Goal: Task Accomplishment & Management: Manage account settings

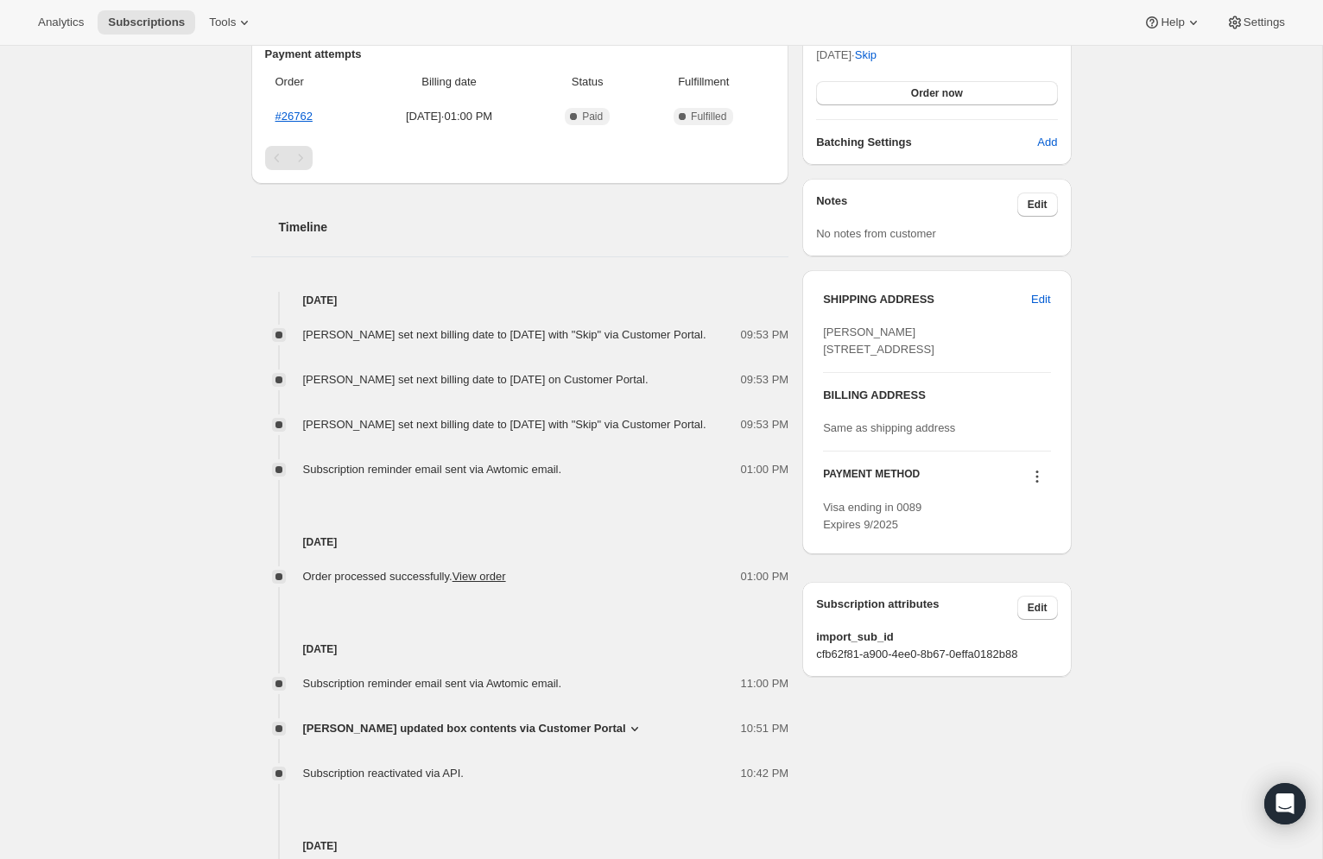
scroll to position [452, 0]
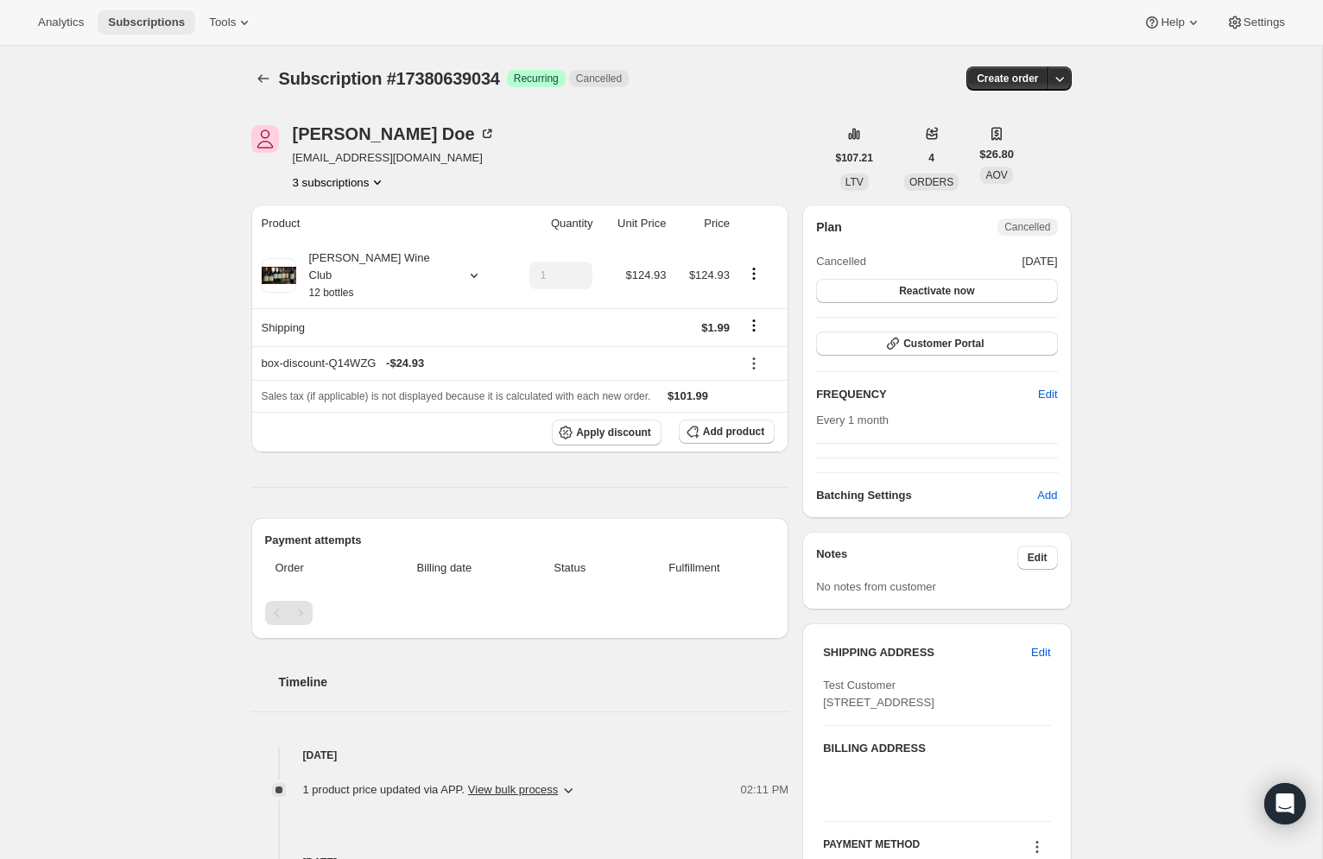
click at [108, 16] on span "Subscriptions" at bounding box center [146, 23] width 77 height 14
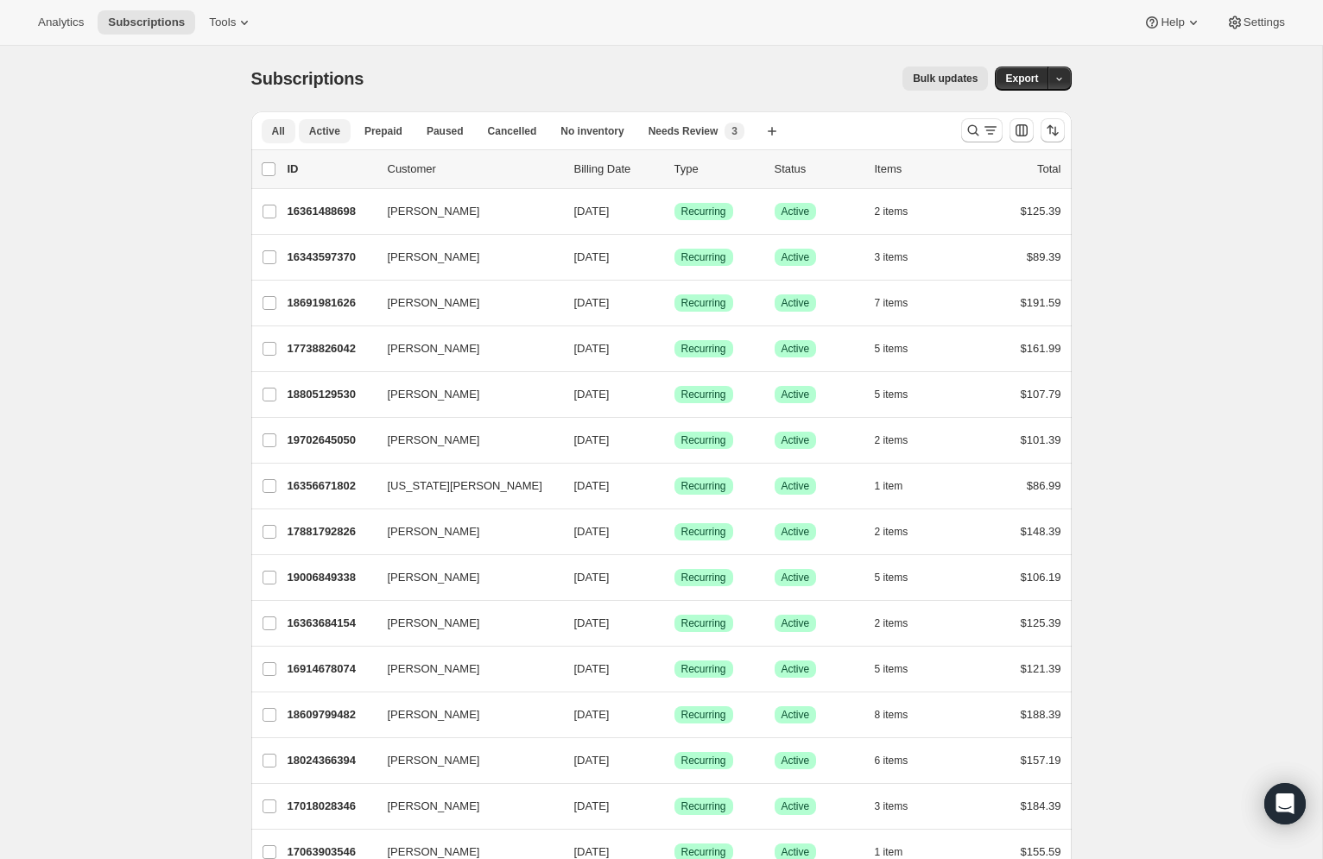
click at [340, 124] on span "Active" at bounding box center [324, 131] width 31 height 14
click at [537, 124] on span "Cancelled" at bounding box center [512, 131] width 49 height 14
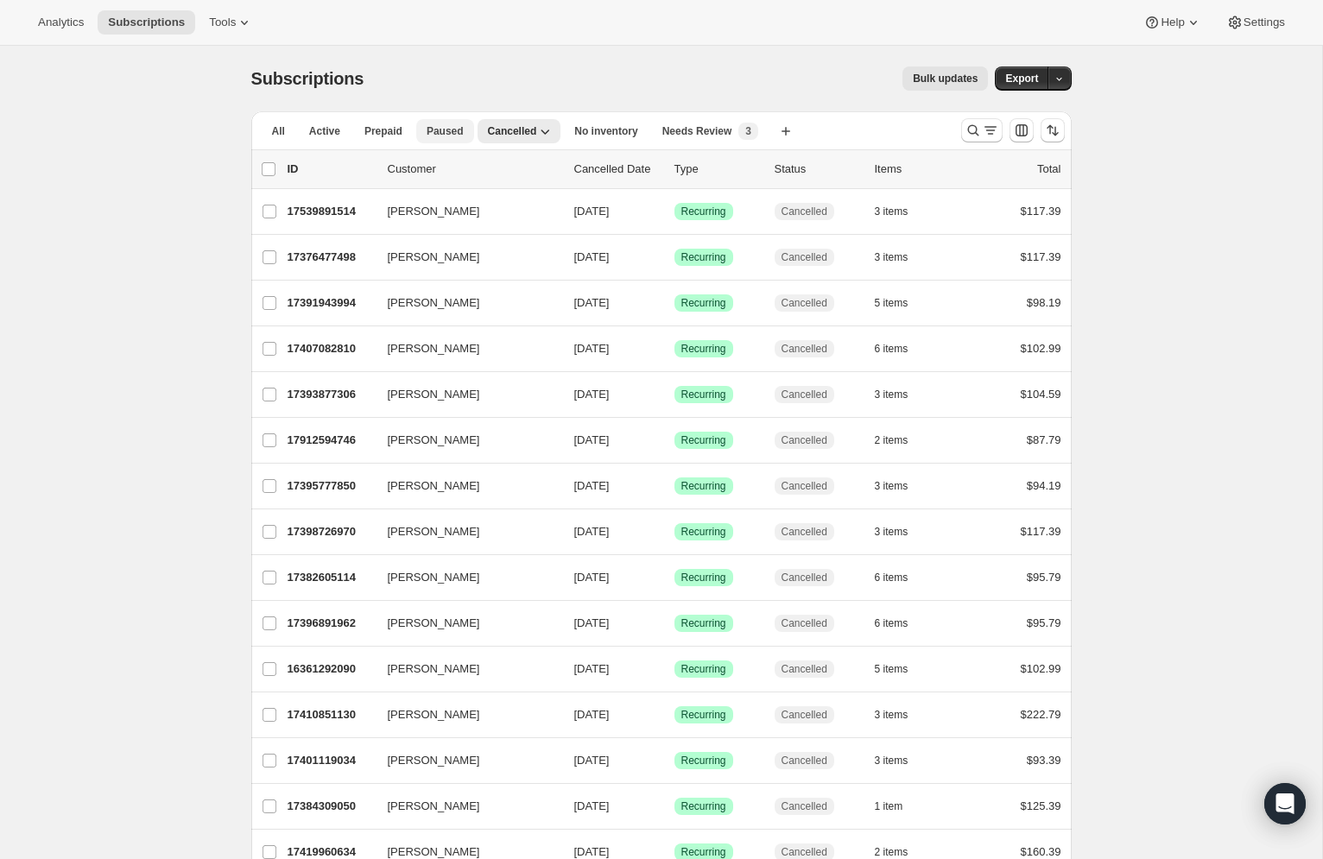
click at [464, 124] on span "Paused" at bounding box center [444, 131] width 37 height 14
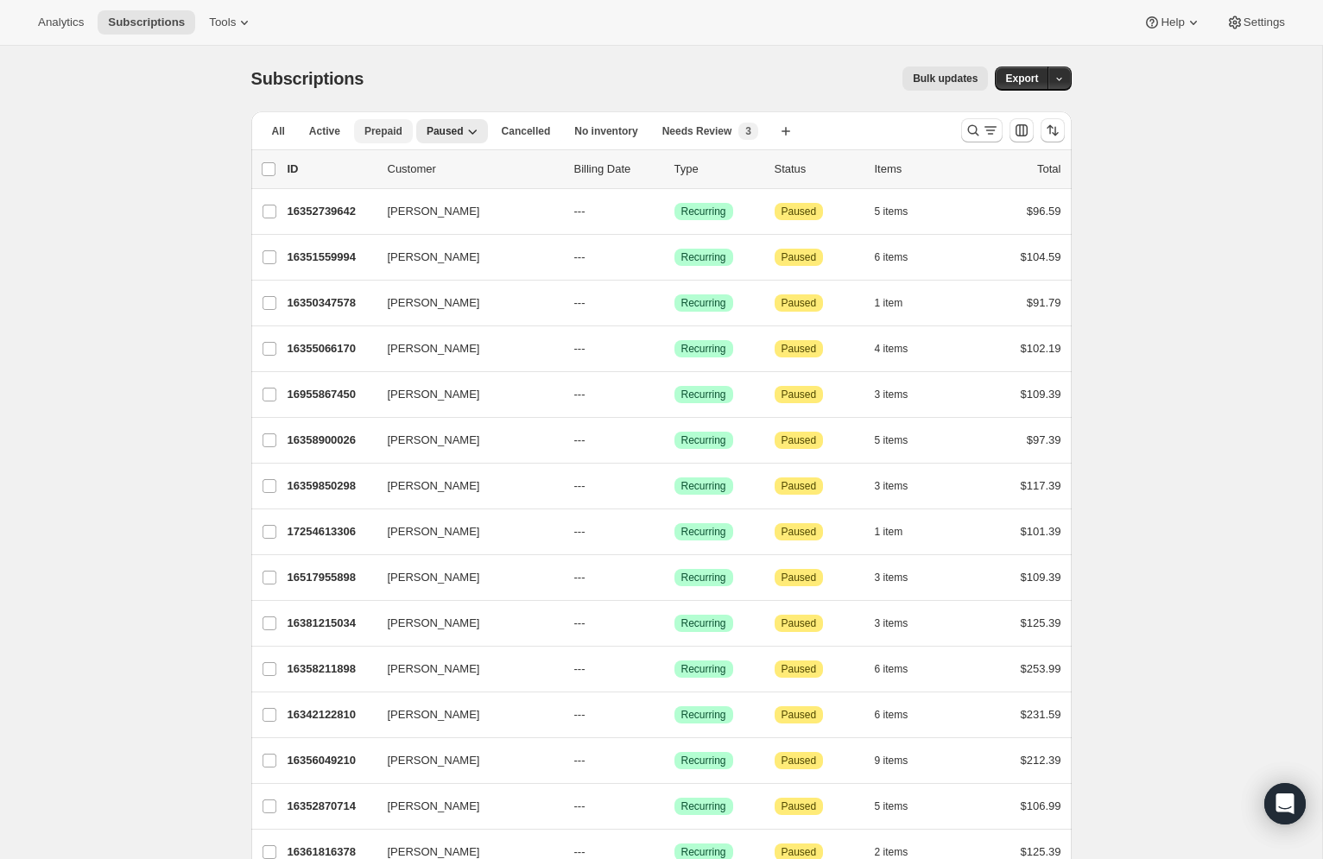
click at [402, 124] on span "Prepaid" at bounding box center [383, 131] width 38 height 14
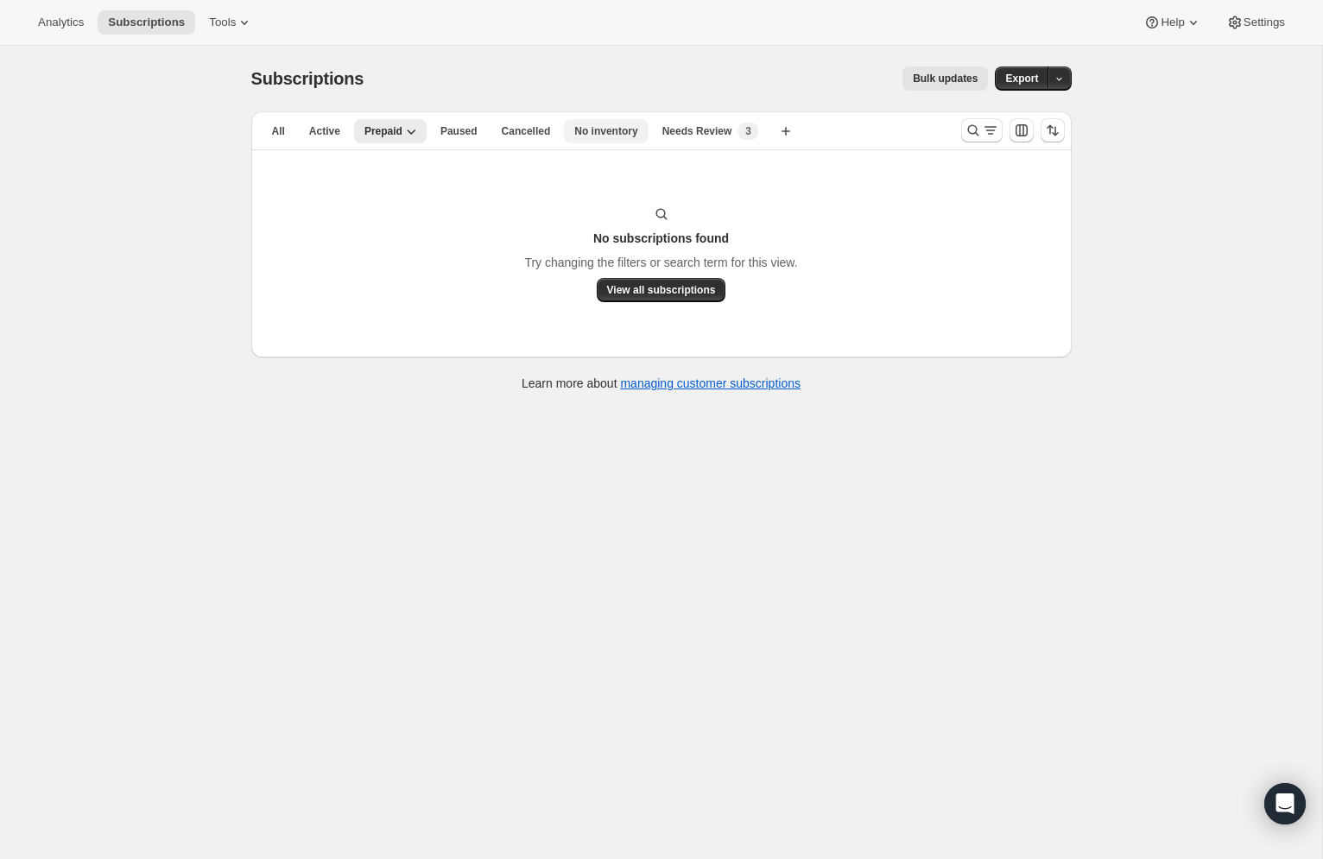
click at [627, 119] on button "No inventory" at bounding box center [606, 131] width 84 height 24
click at [692, 124] on span "Needs Review" at bounding box center [697, 131] width 70 height 14
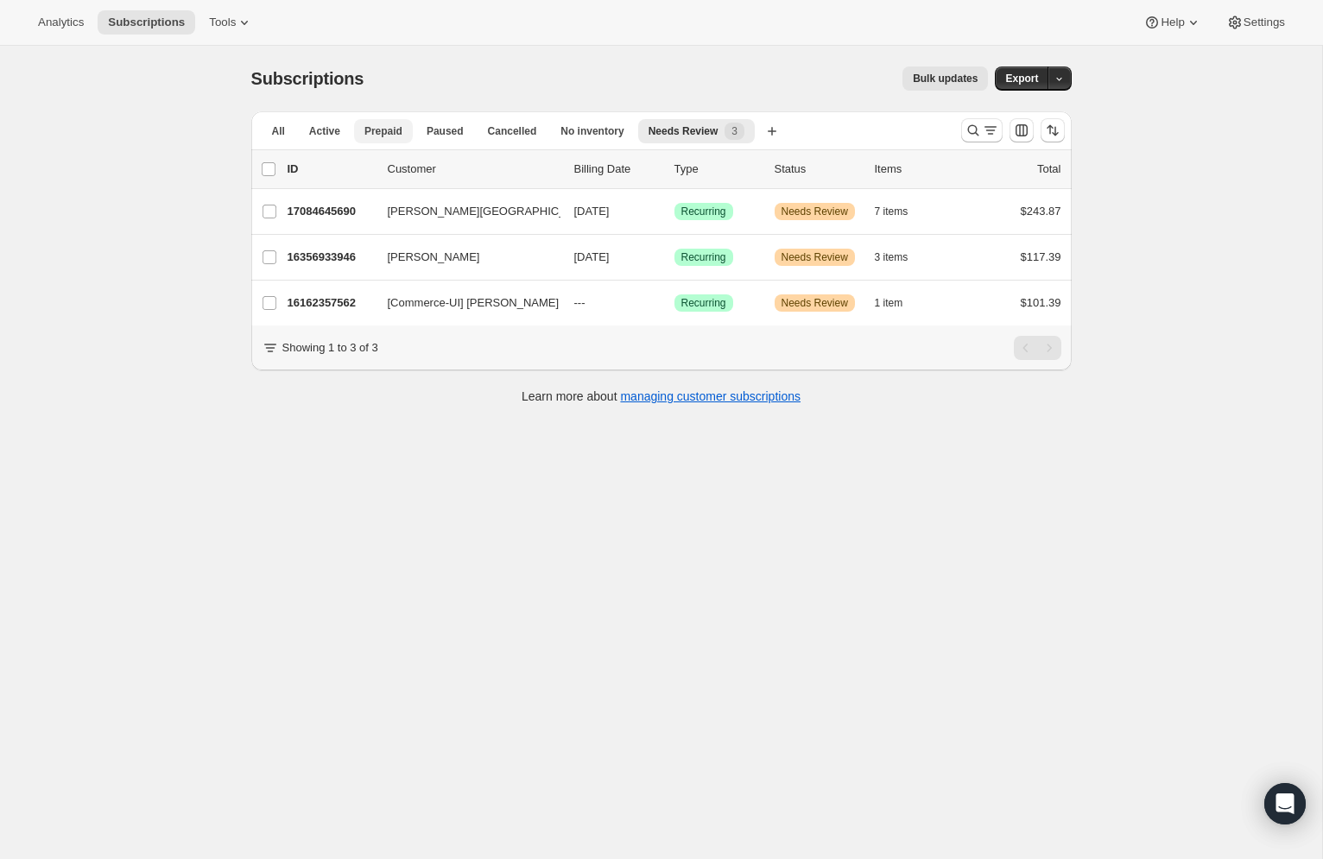
click at [402, 124] on span "Prepaid" at bounding box center [383, 131] width 38 height 14
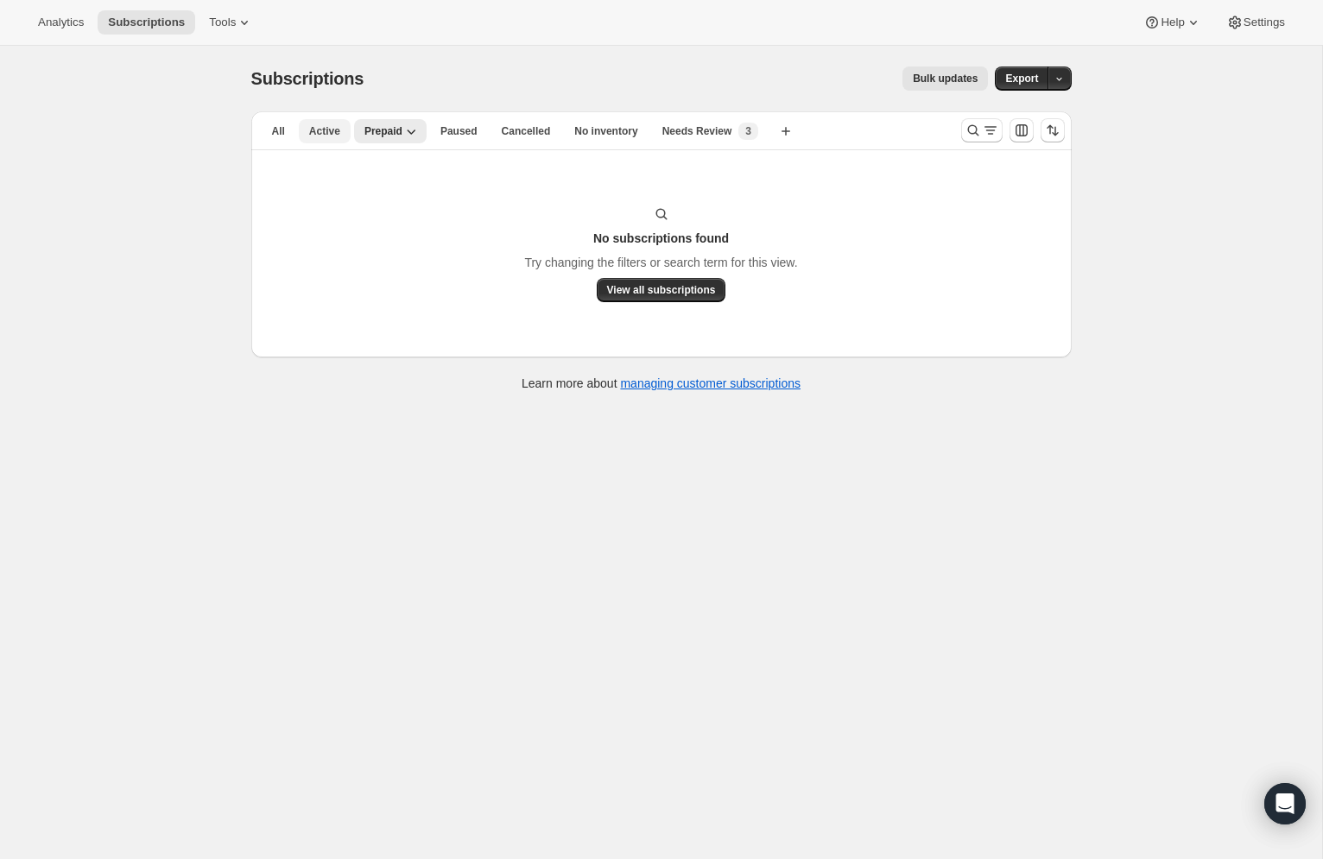
click at [340, 124] on span "Active" at bounding box center [324, 131] width 31 height 14
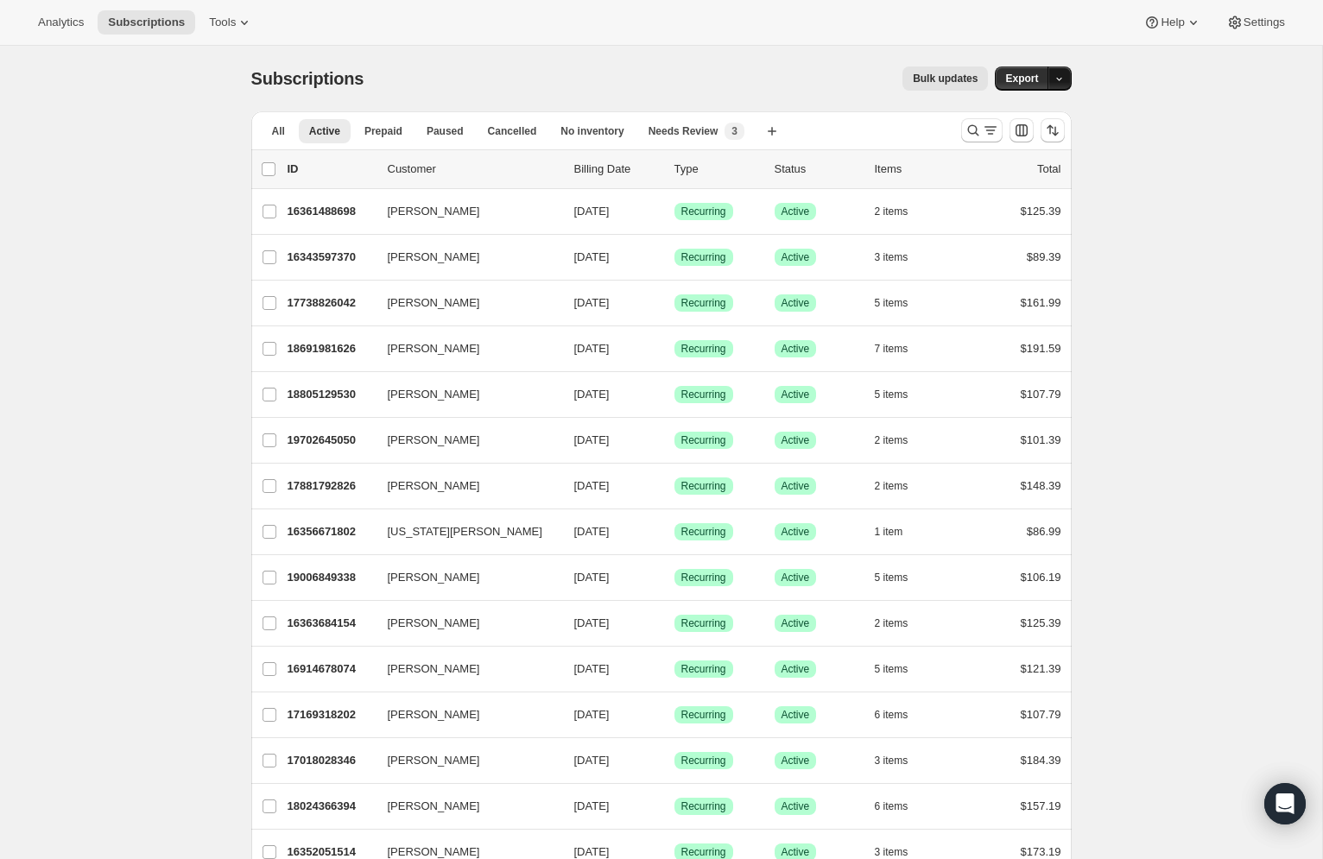
click at [1053, 73] on icon "button" at bounding box center [1058, 78] width 11 height 11
click at [906, 85] on span "Subscription data" at bounding box center [863, 91] width 86 height 13
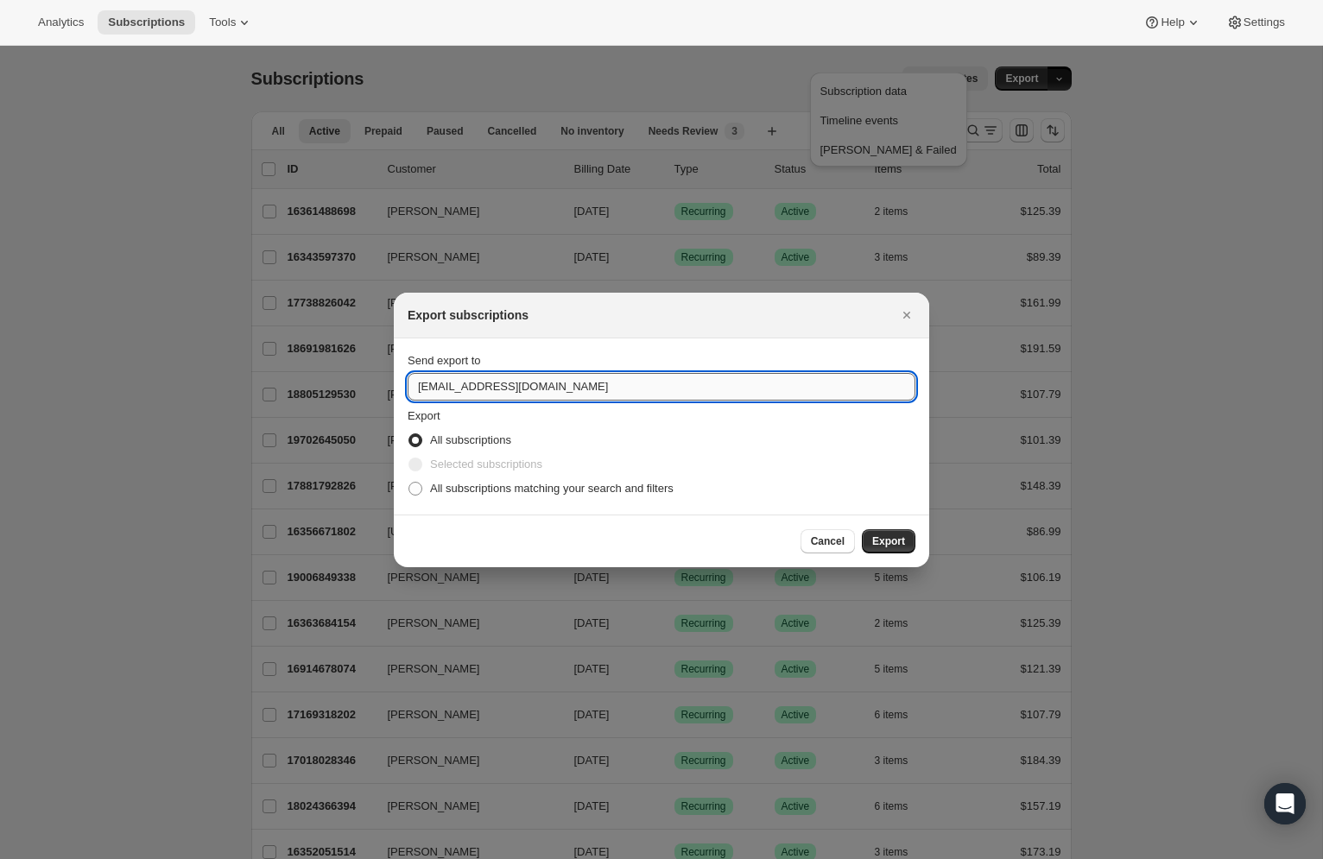
click at [607, 396] on input "support@joshcellars.com" at bounding box center [661, 387] width 508 height 28
click at [559, 396] on input "support@joshcellars.com" at bounding box center [661, 387] width 508 height 28
type input "support@enolytics.com"
click at [872, 534] on span "Export" at bounding box center [888, 541] width 33 height 14
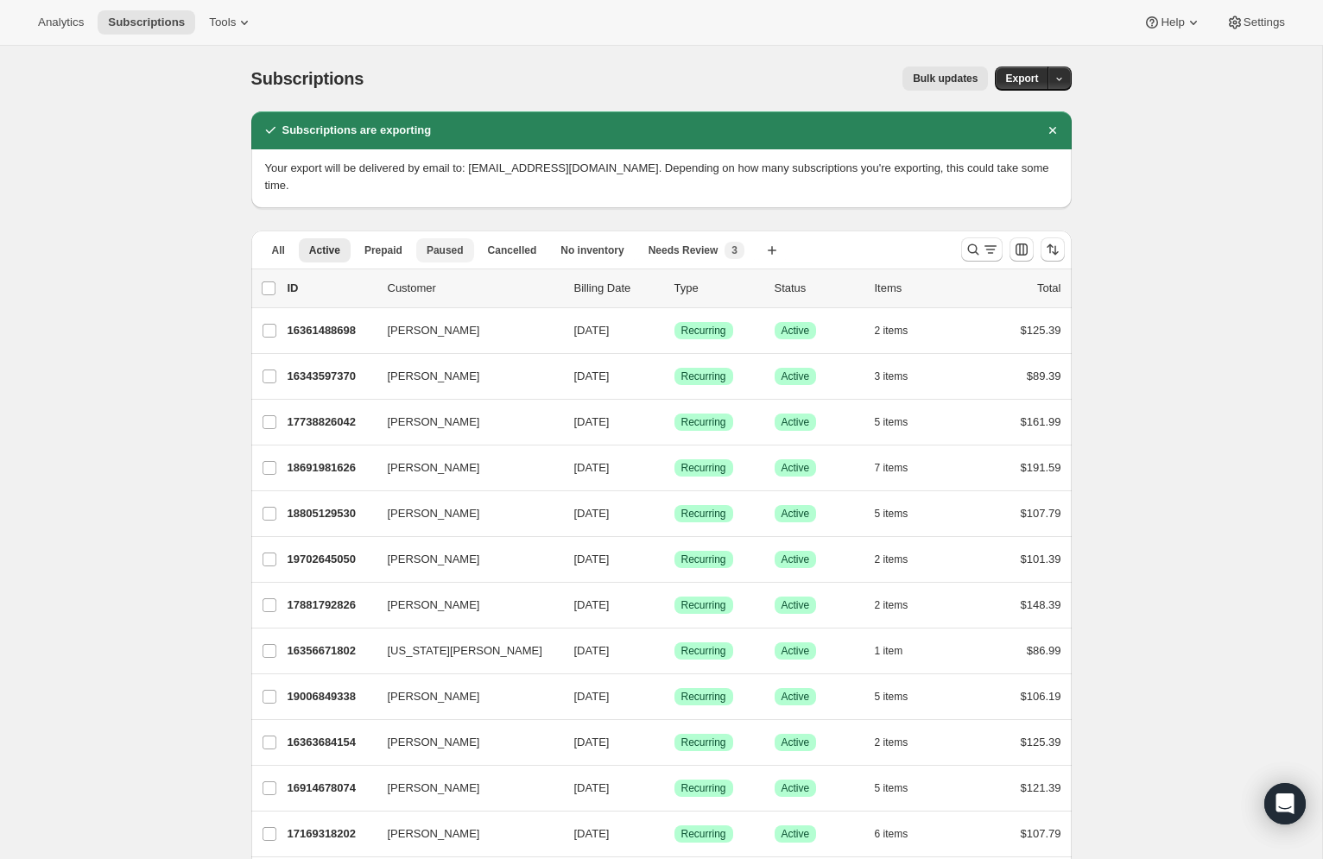
click at [464, 243] on span "Paused" at bounding box center [444, 250] width 37 height 14
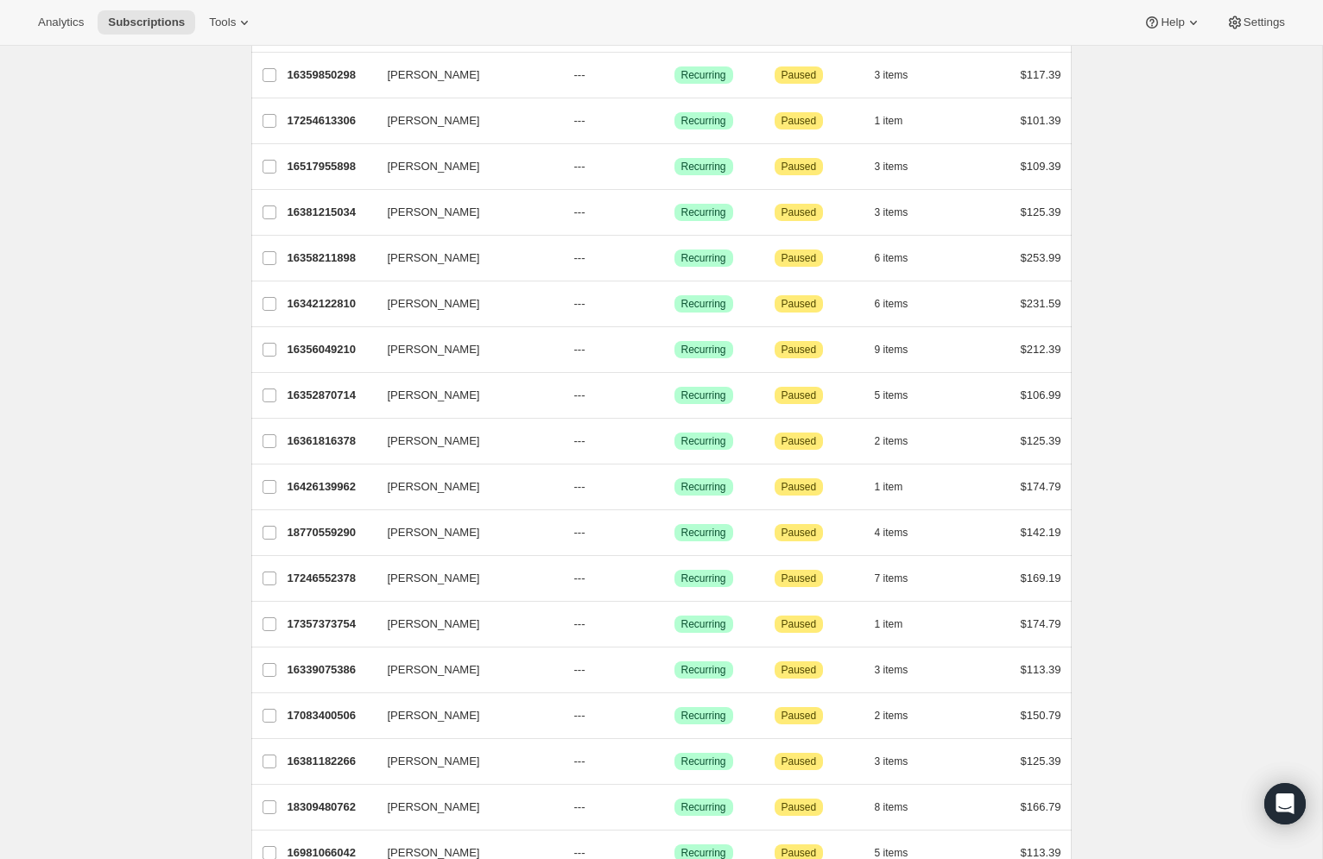
scroll to position [515, 0]
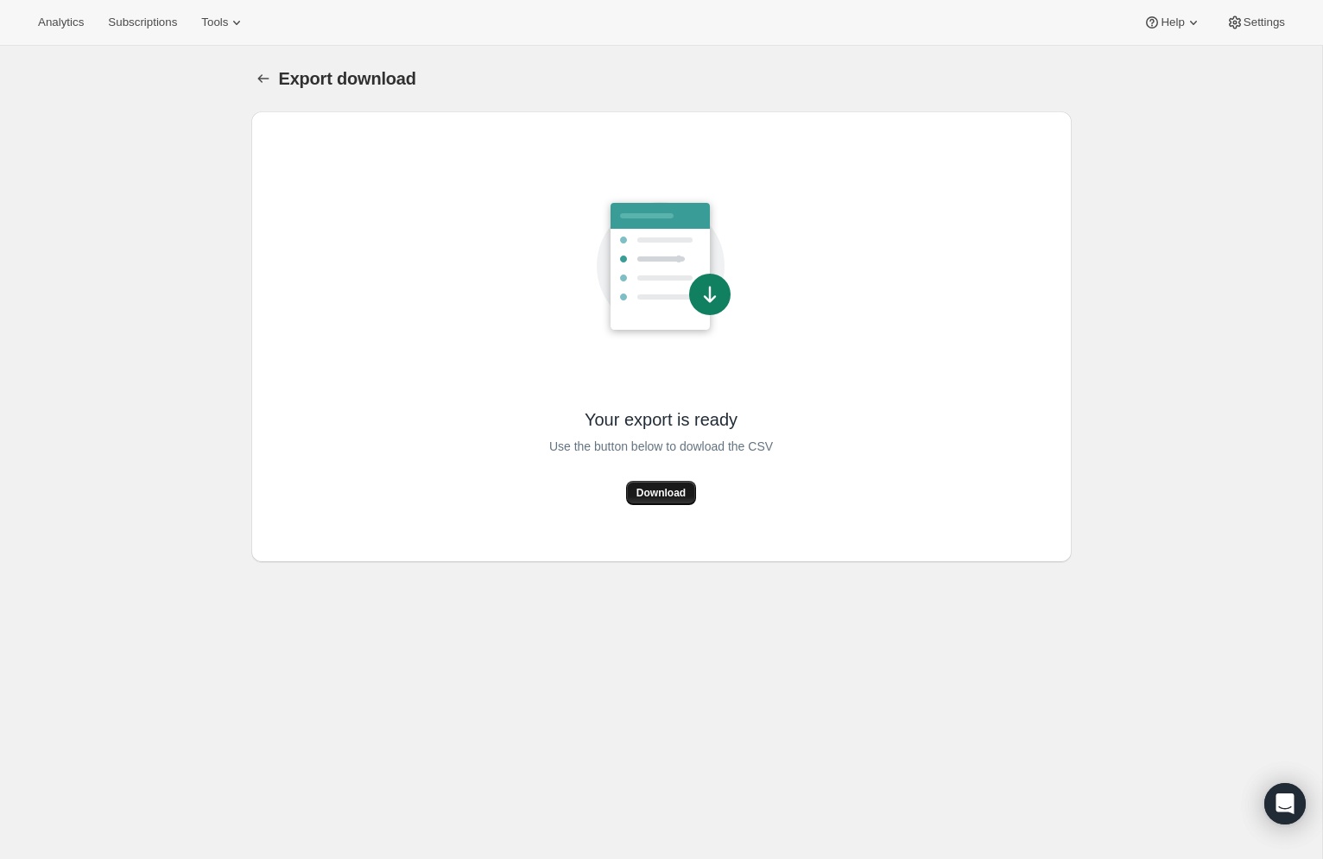
click at [660, 486] on span "Download" at bounding box center [660, 493] width 49 height 14
click at [98, 10] on button "Subscriptions" at bounding box center [143, 22] width 90 height 24
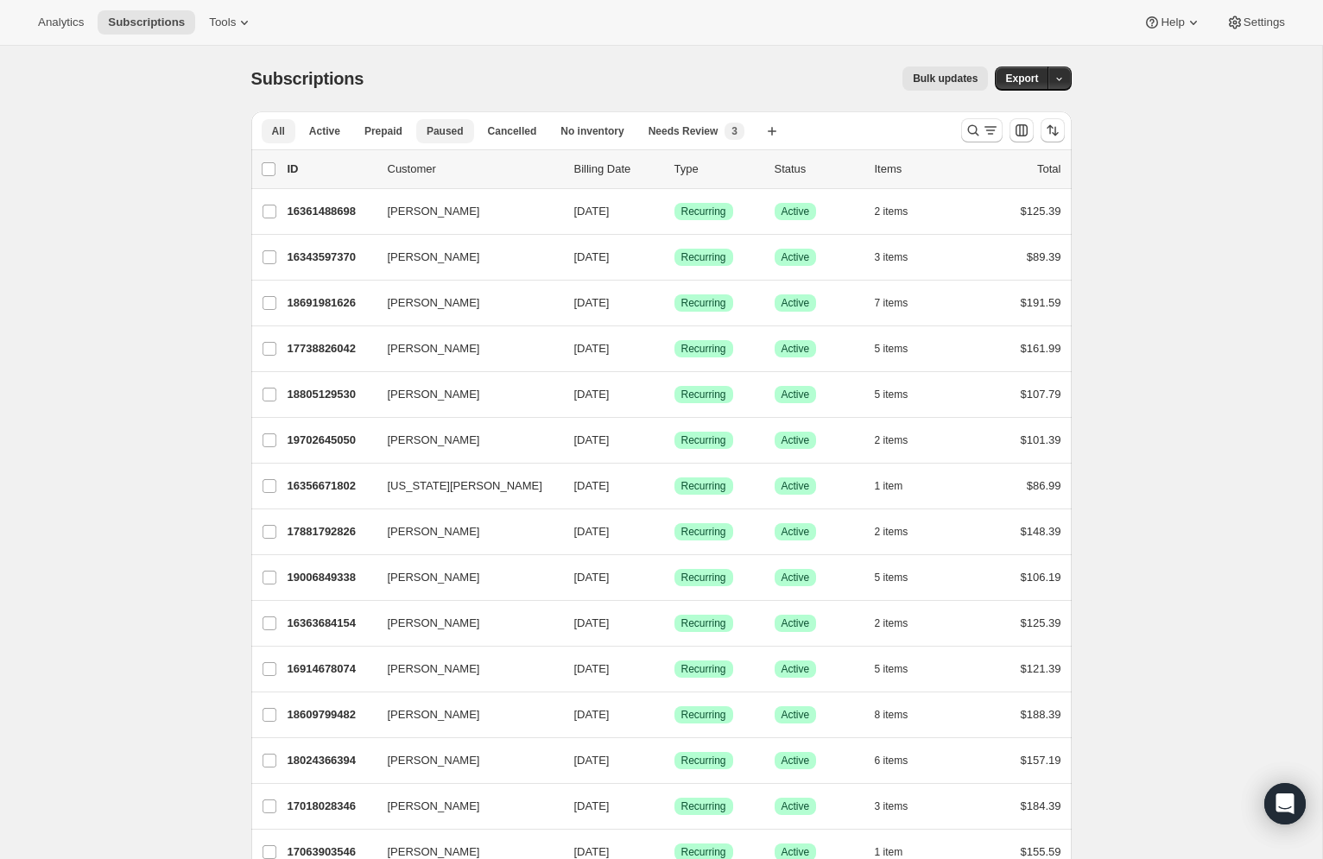
click at [464, 124] on span "Paused" at bounding box center [444, 131] width 37 height 14
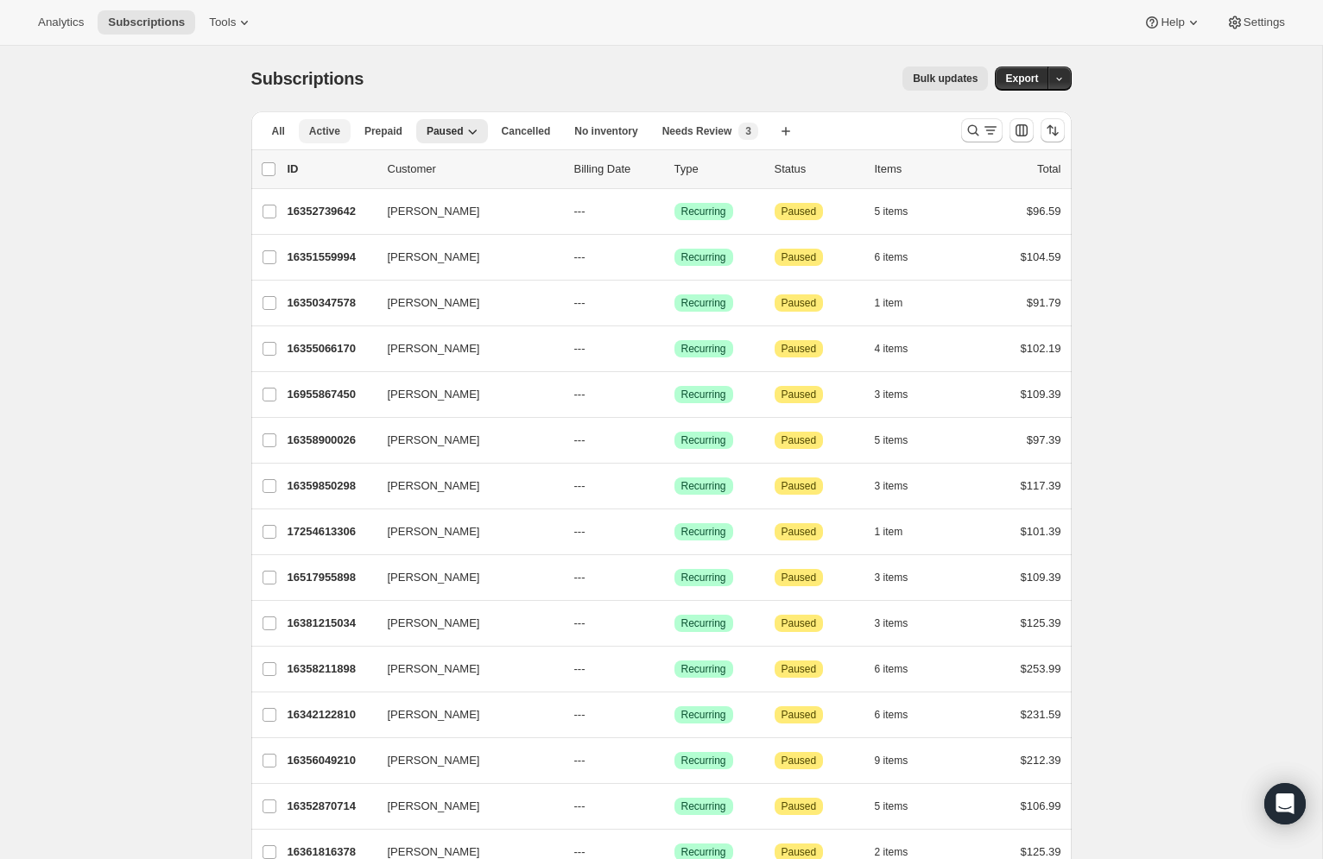
click at [340, 124] on span "Active" at bounding box center [324, 131] width 31 height 14
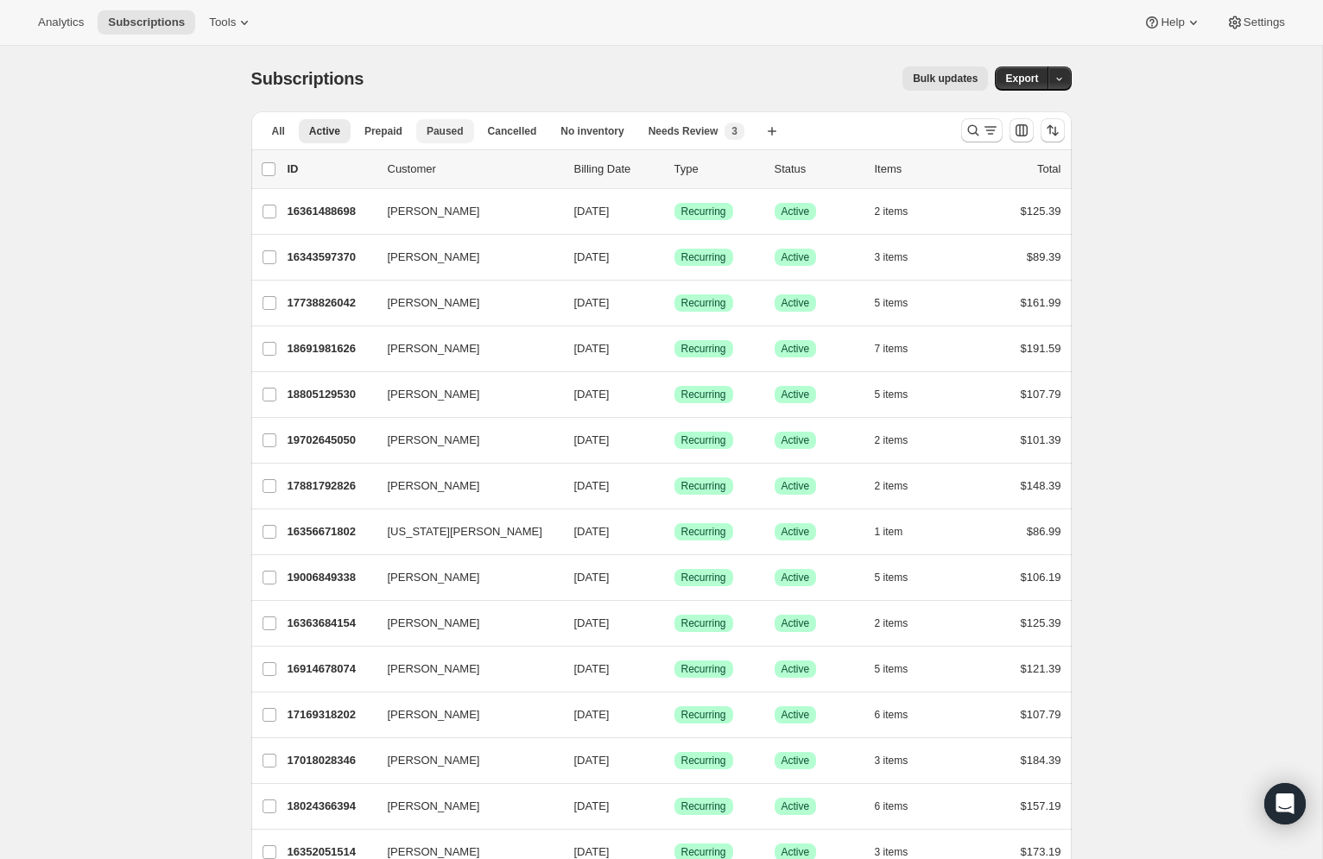
click at [464, 124] on span "Paused" at bounding box center [444, 131] width 37 height 14
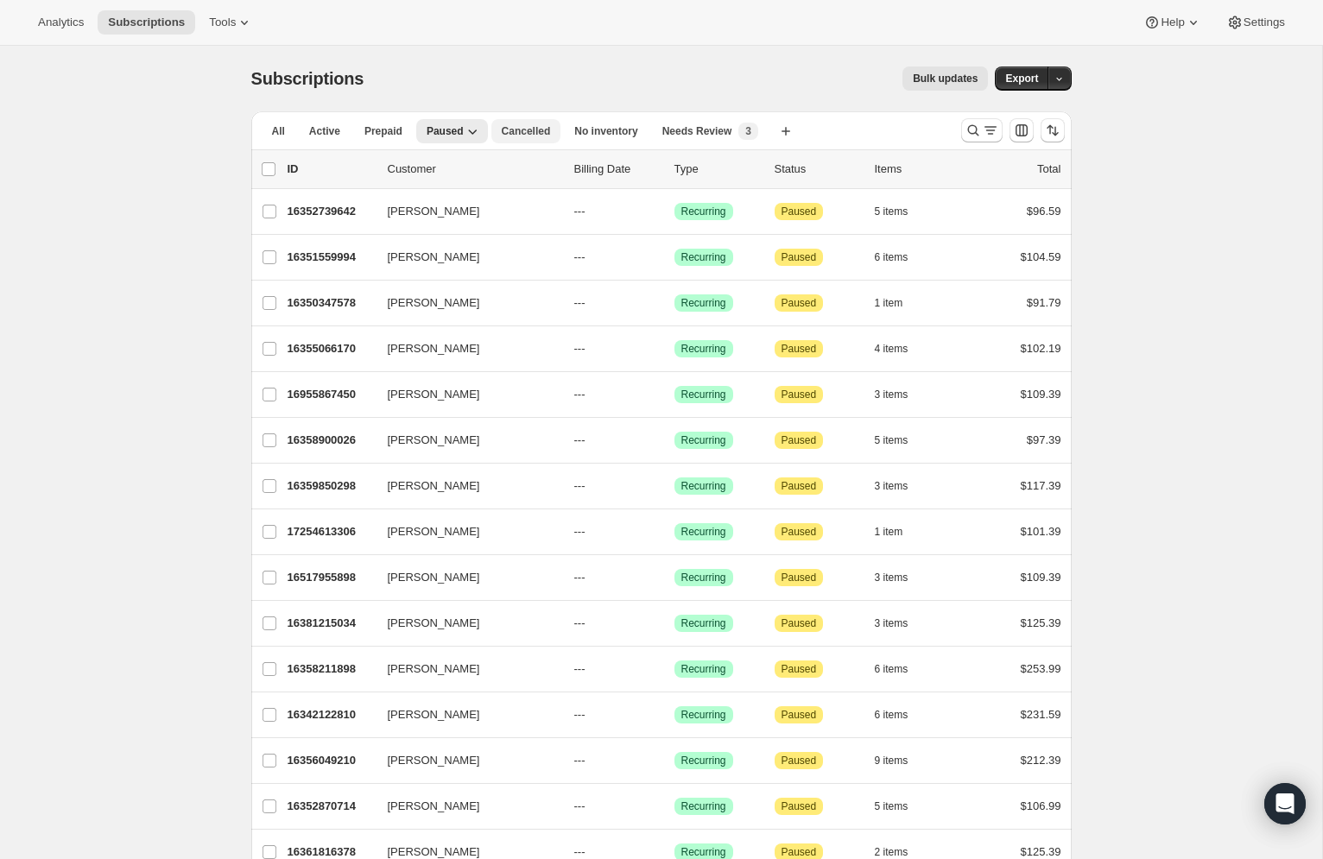
click at [551, 124] on span "Cancelled" at bounding box center [526, 131] width 49 height 14
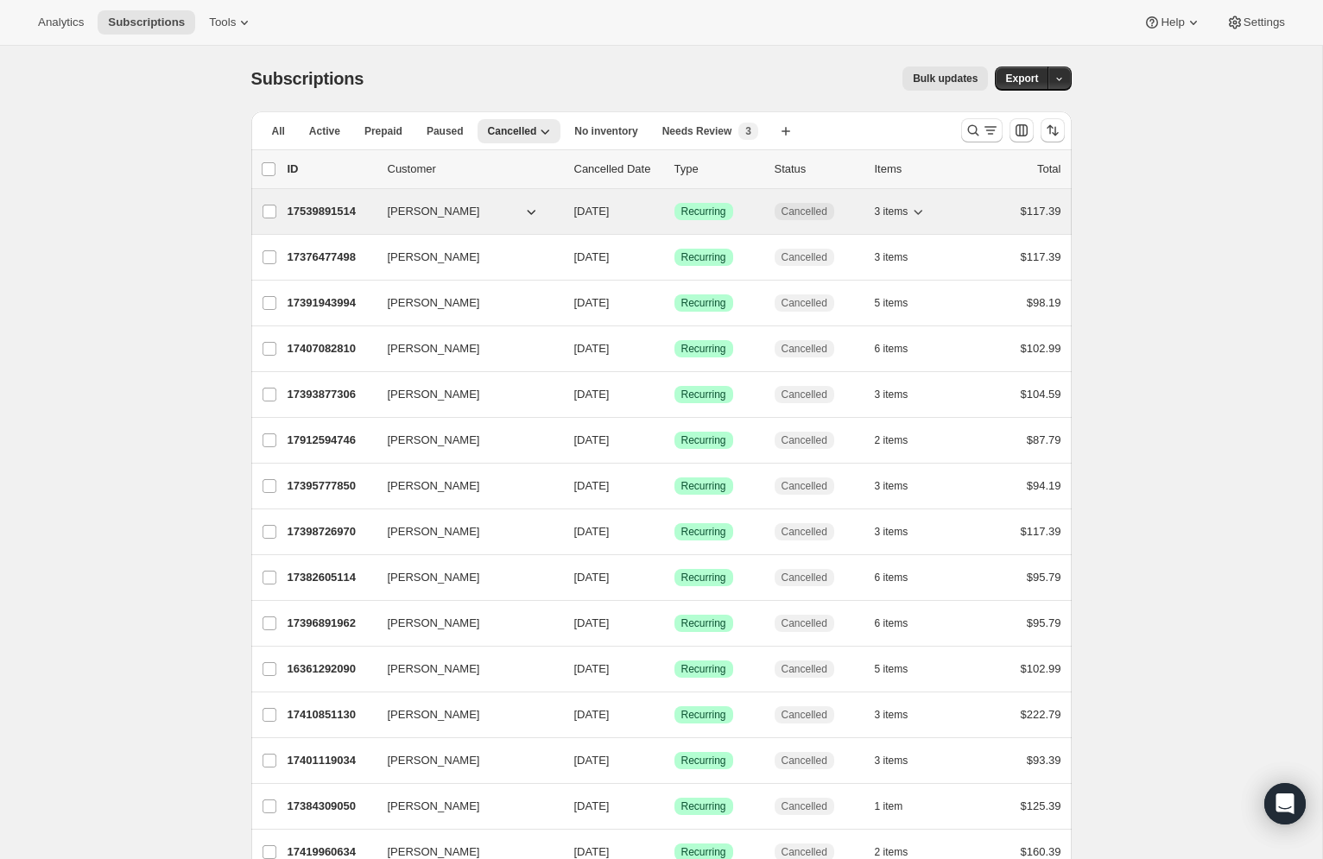
click at [374, 203] on p "17539891514" at bounding box center [330, 211] width 86 height 17
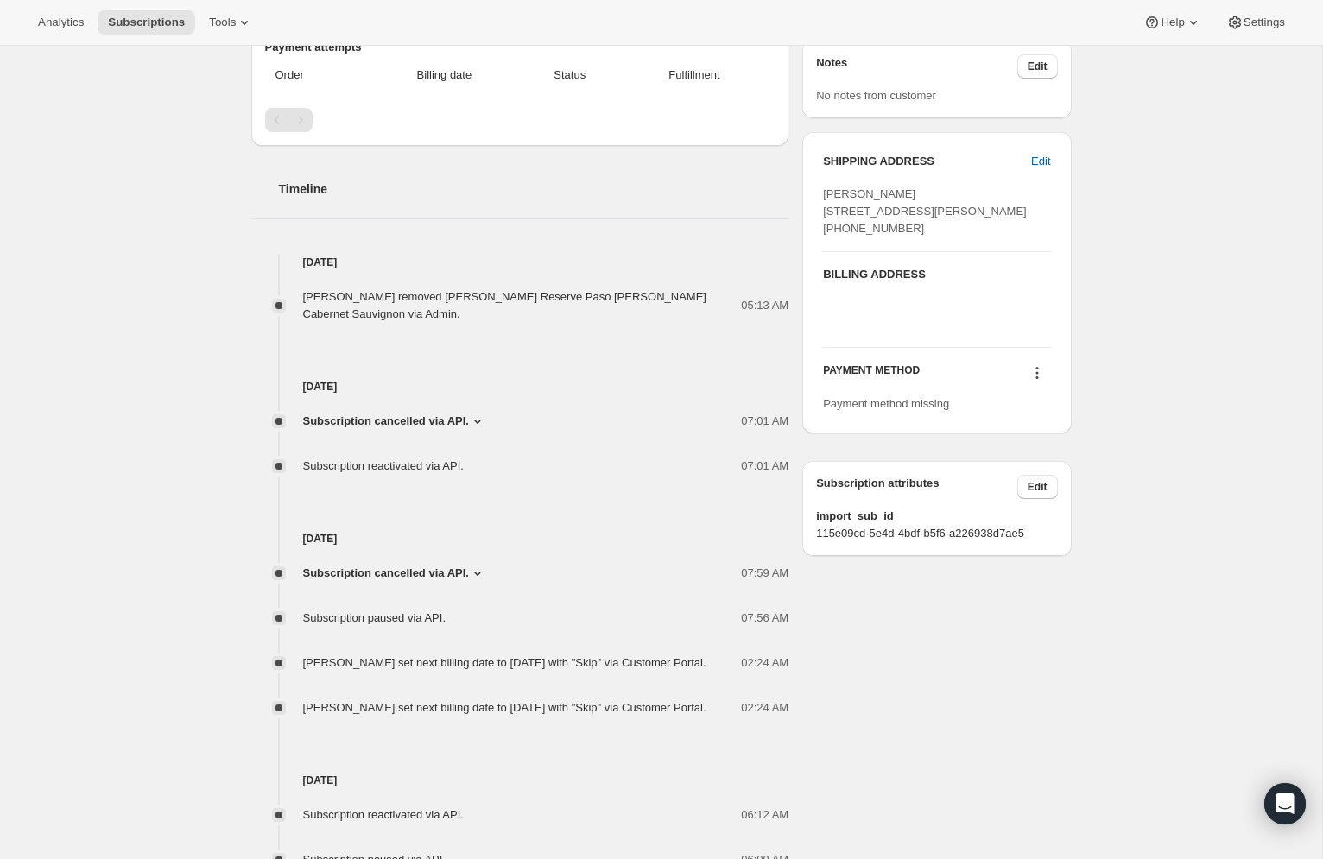
scroll to position [608, 0]
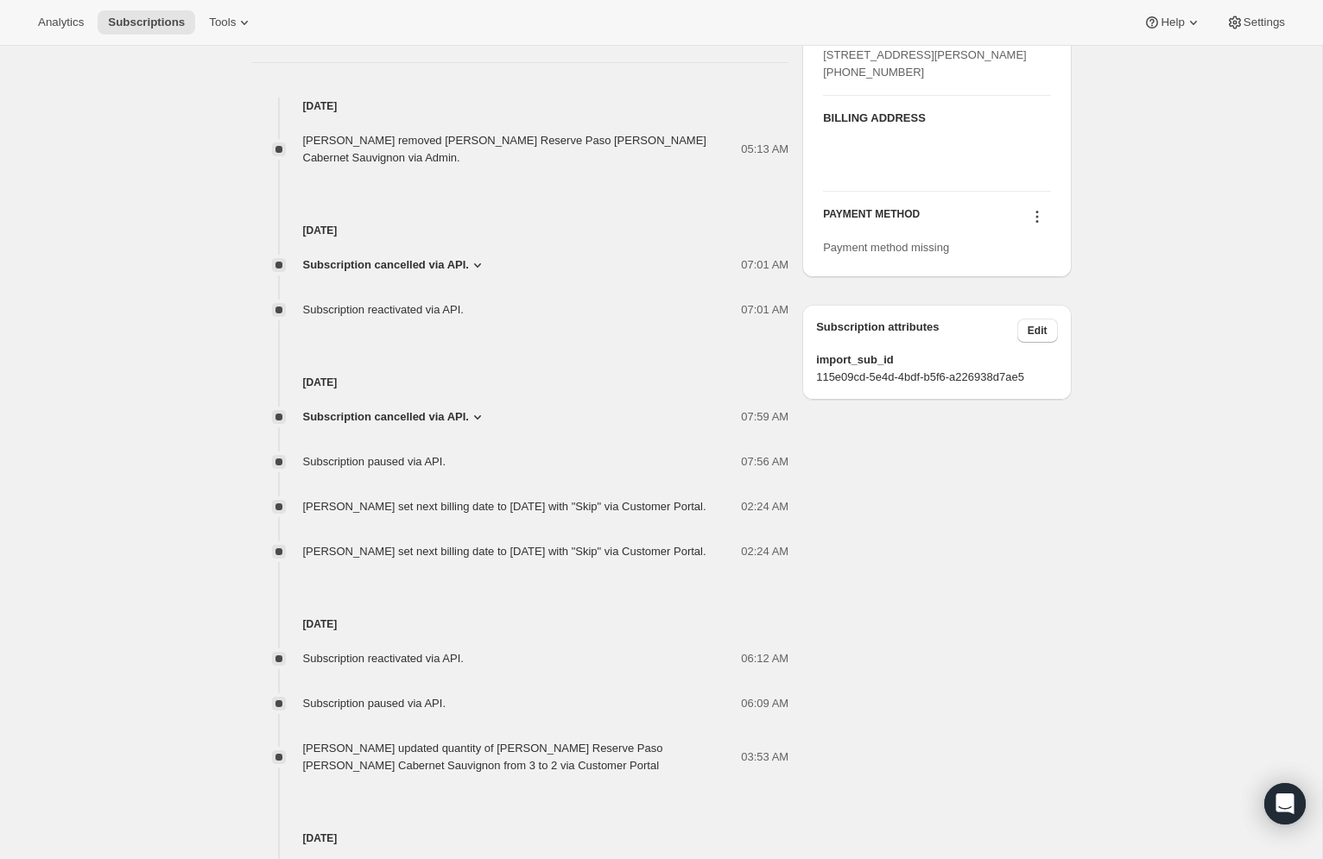
scroll to position [651, 0]
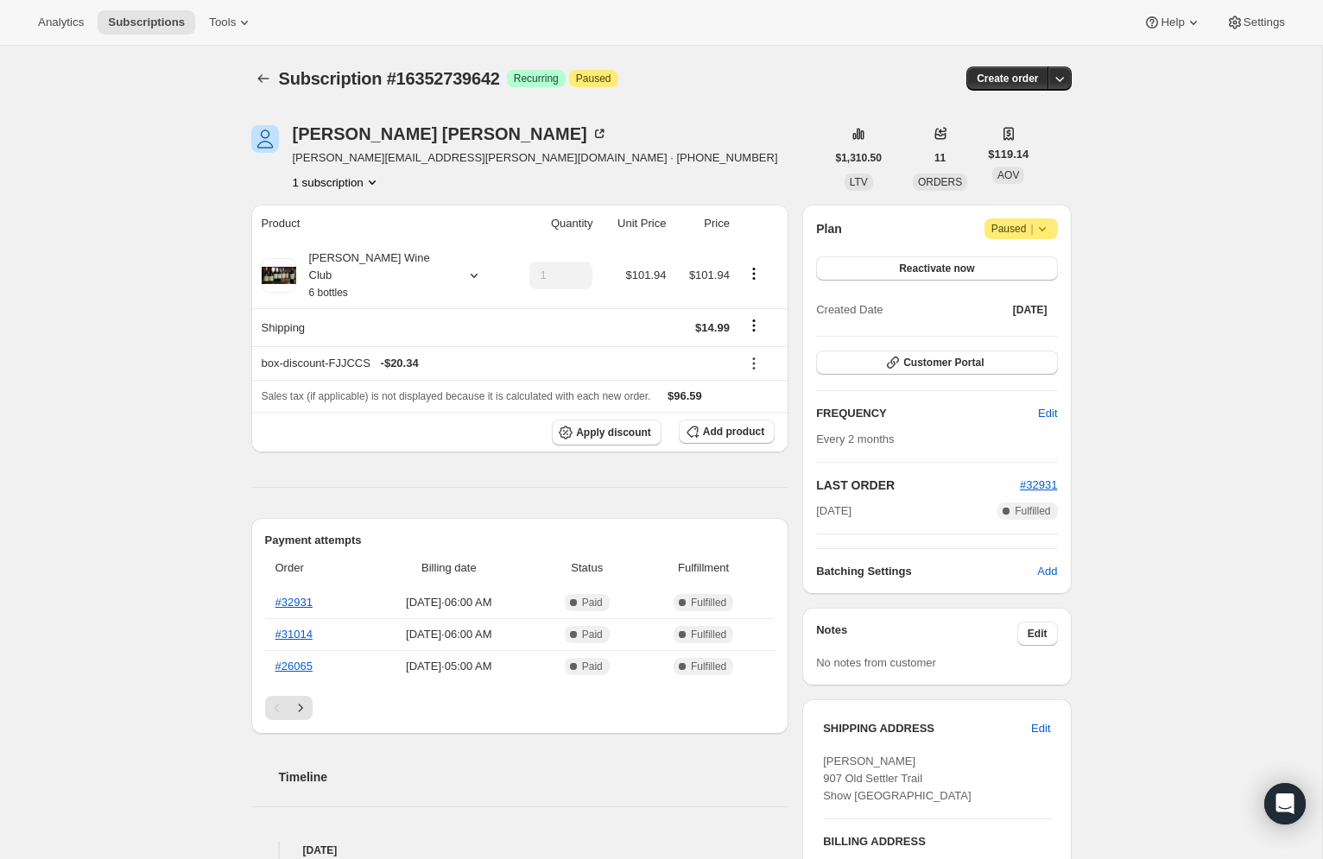
scroll to position [362, 0]
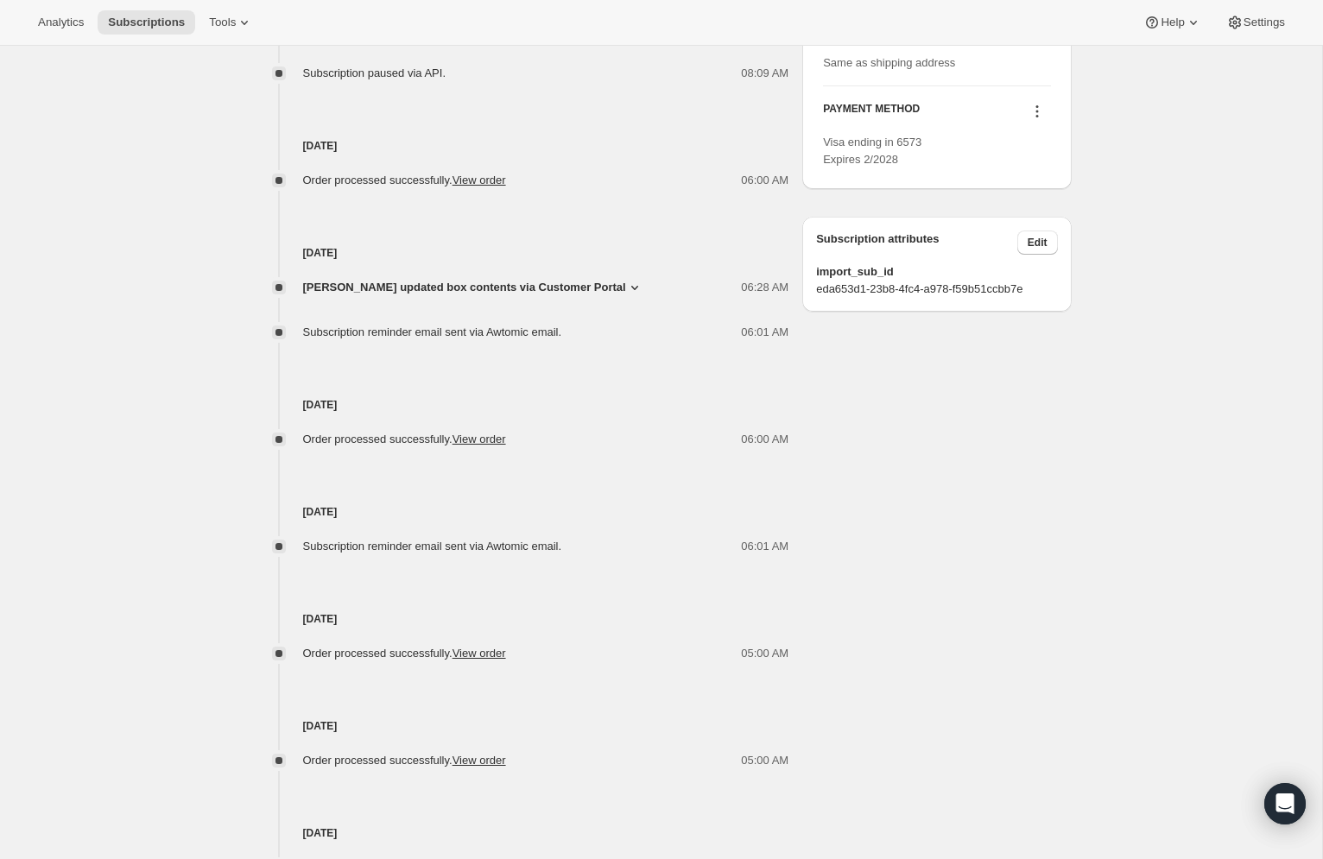
scroll to position [866, 0]
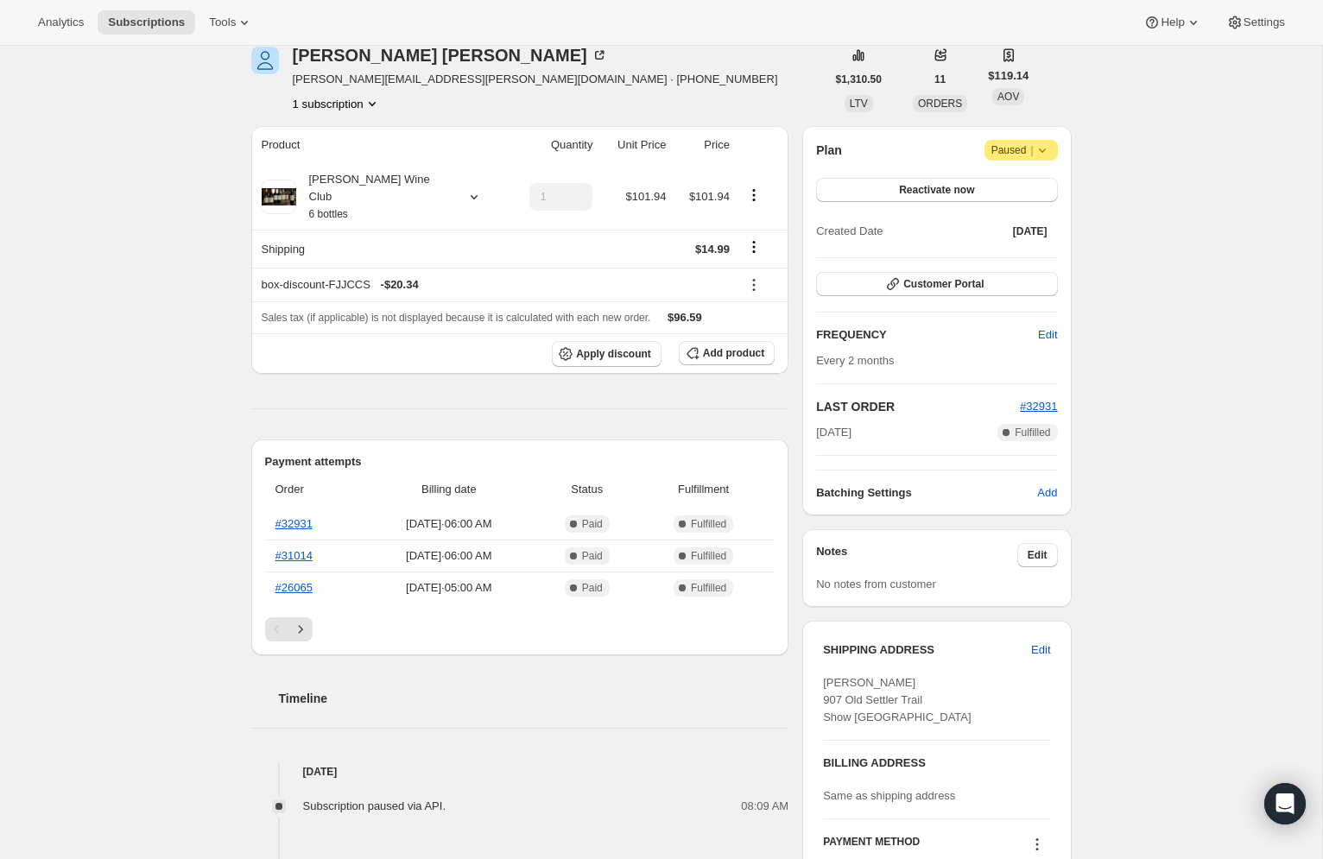
scroll to position [0, 0]
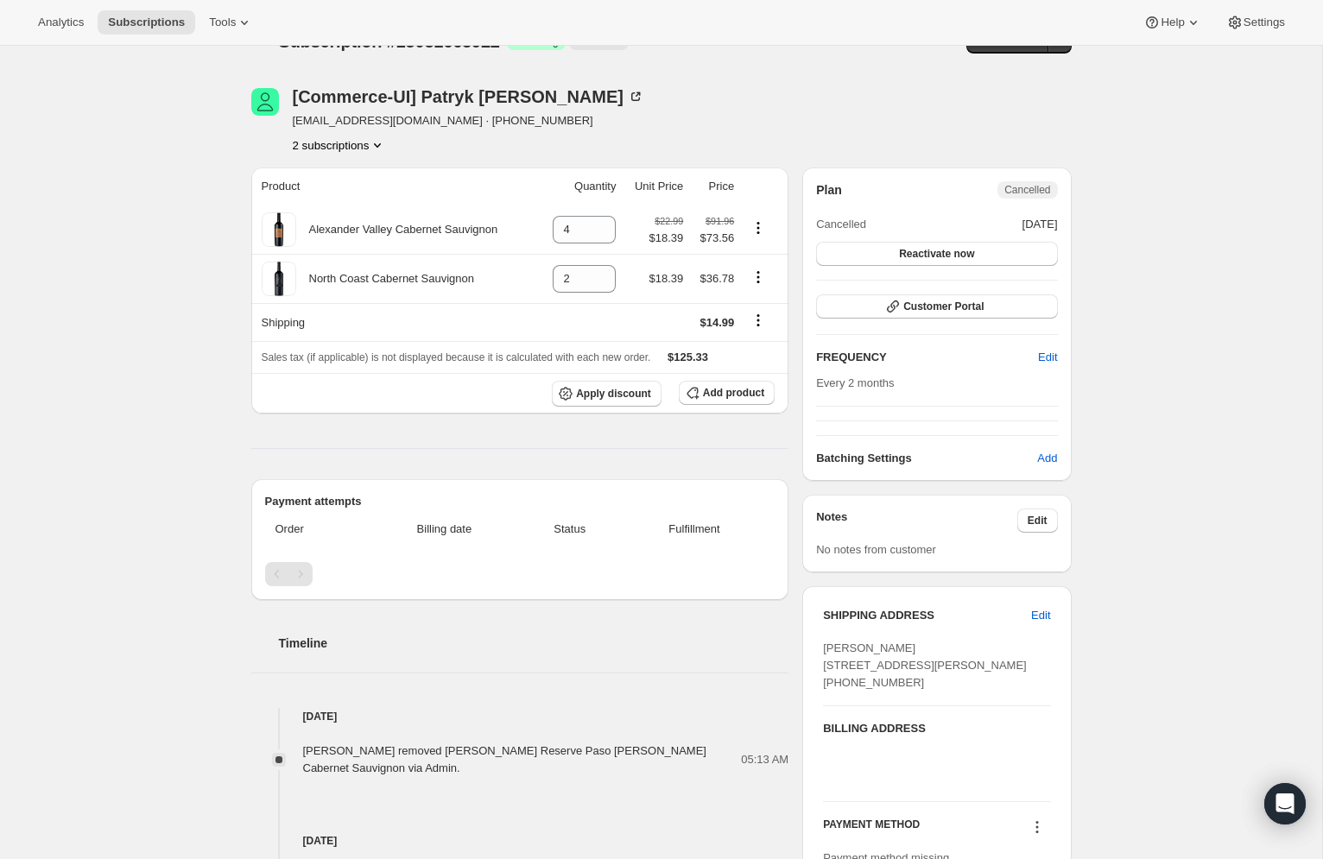
scroll to position [18, 0]
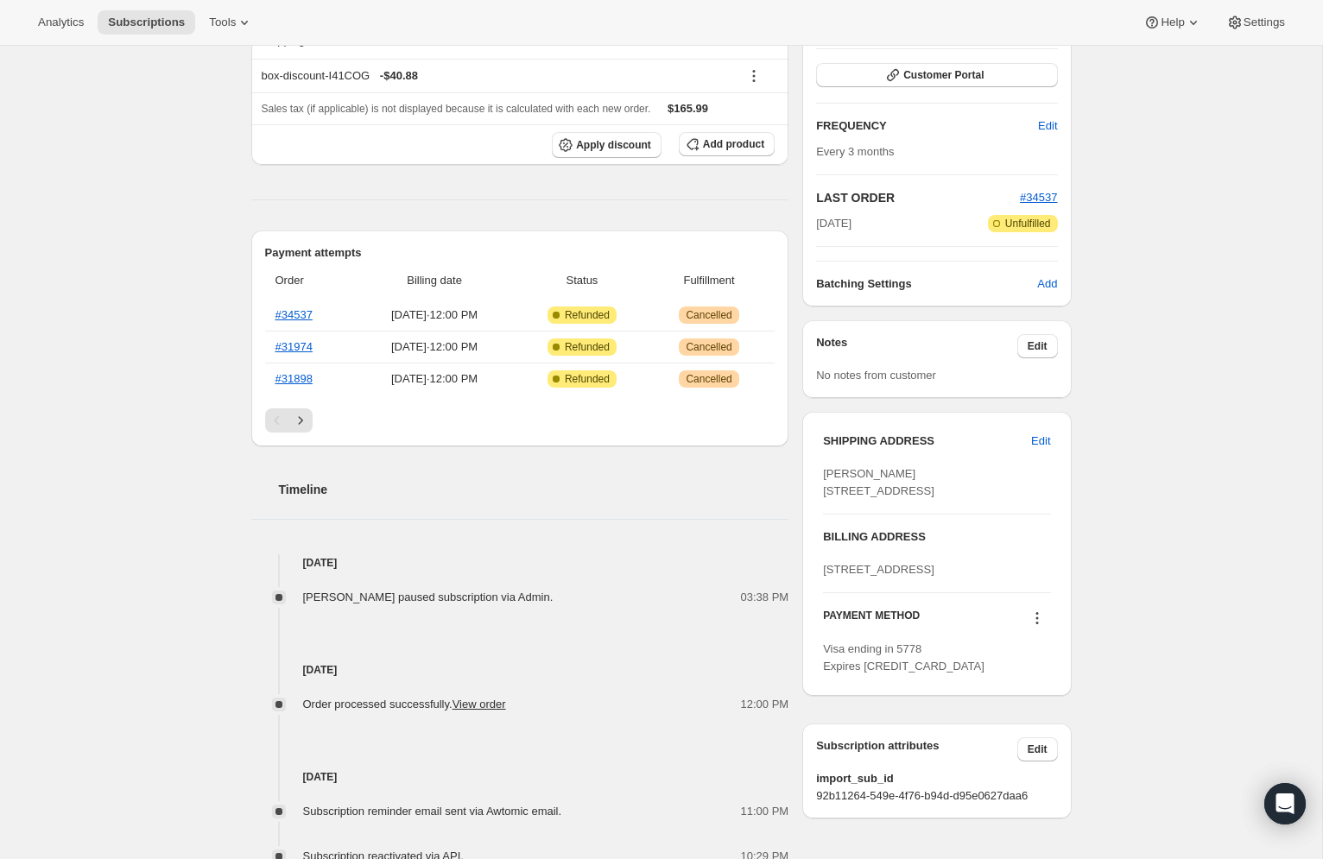
scroll to position [484, 0]
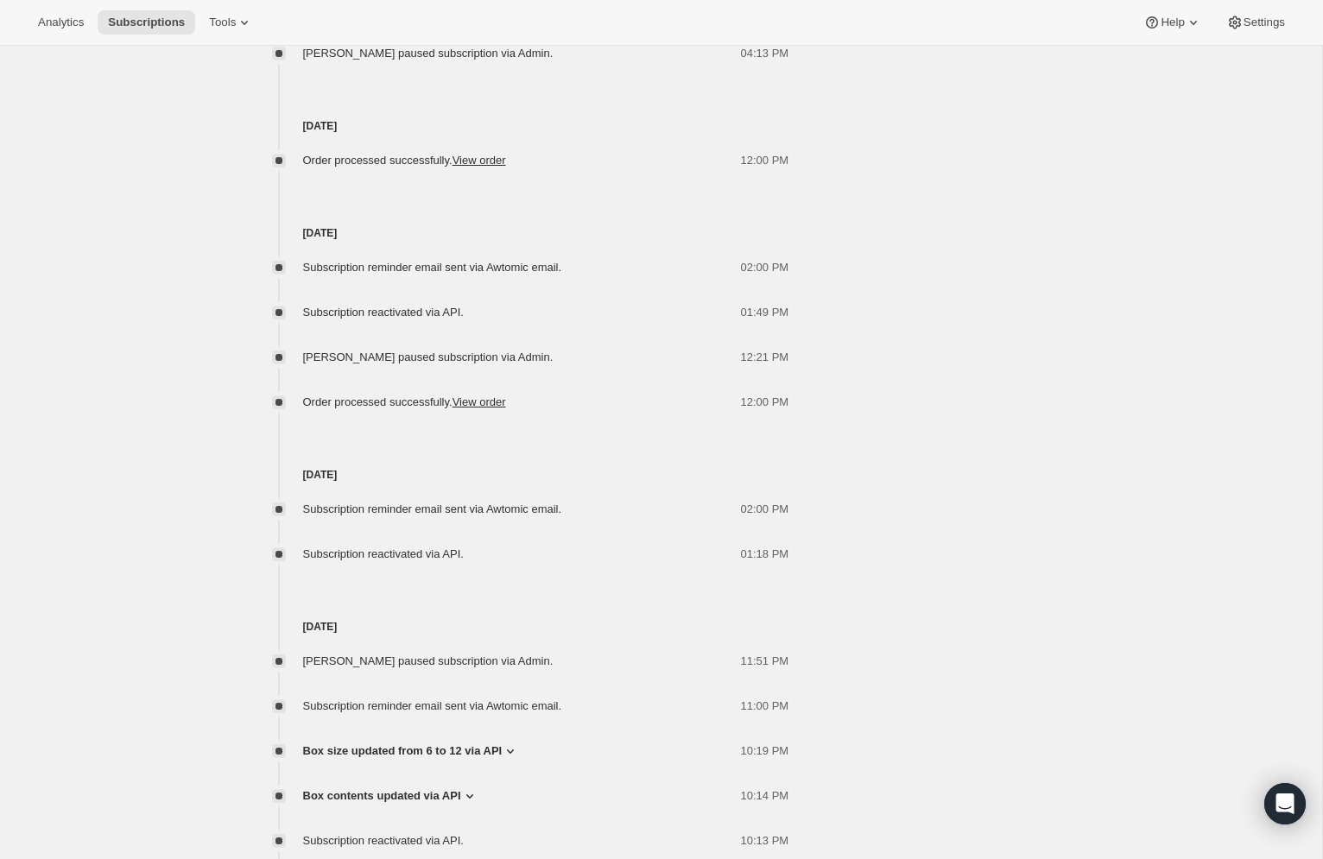
scroll to position [1544, 0]
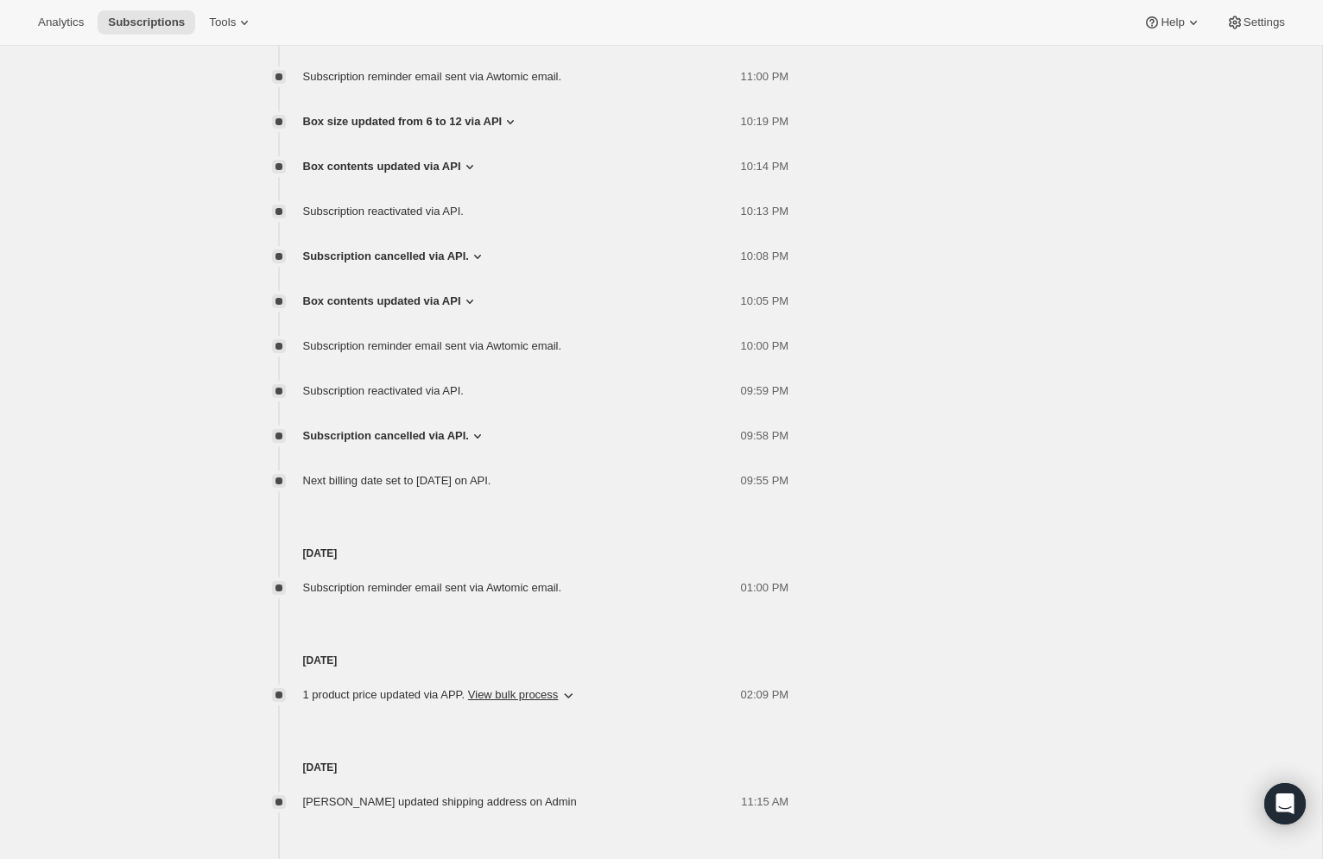
scroll to position [2090, 0]
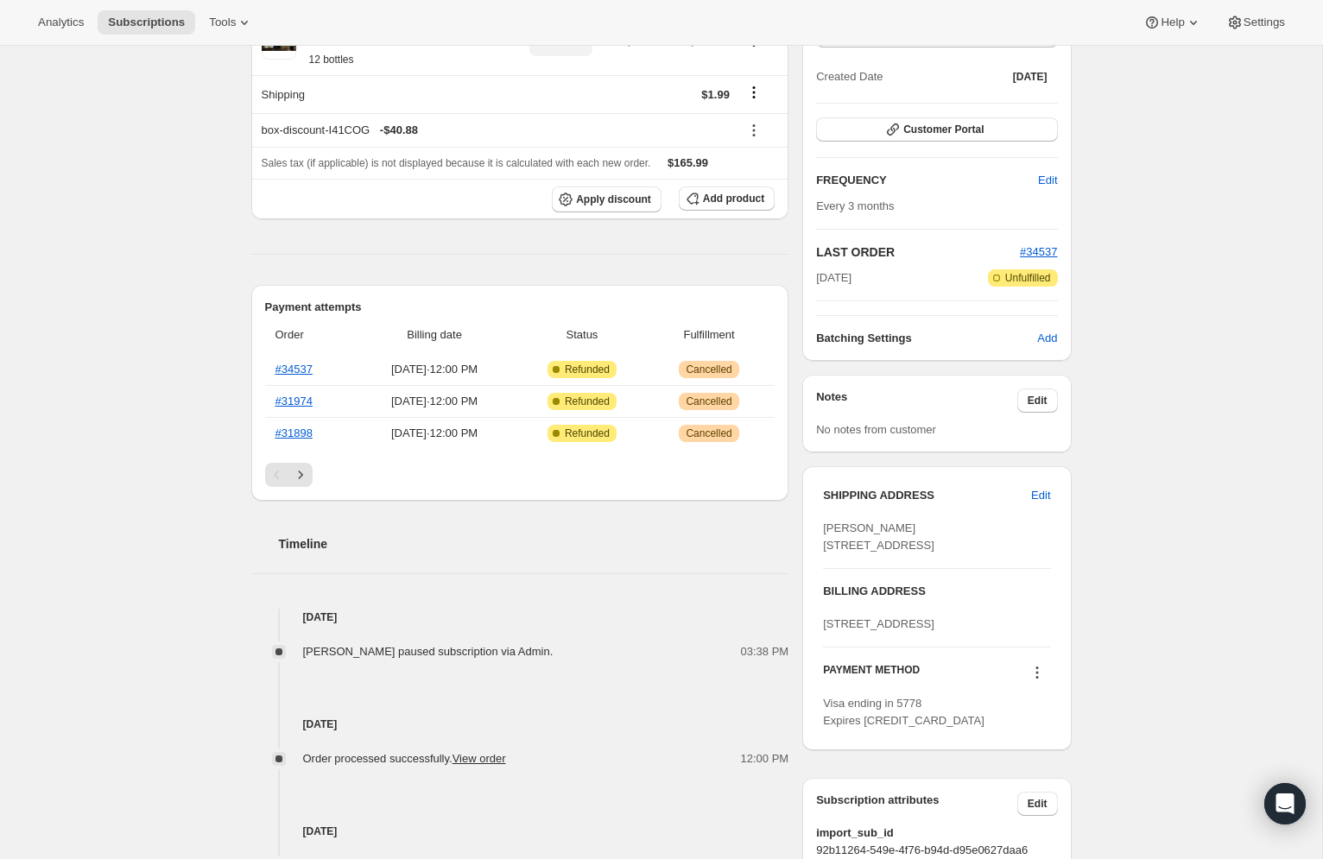
scroll to position [240, 0]
